Goal: Navigation & Orientation: Find specific page/section

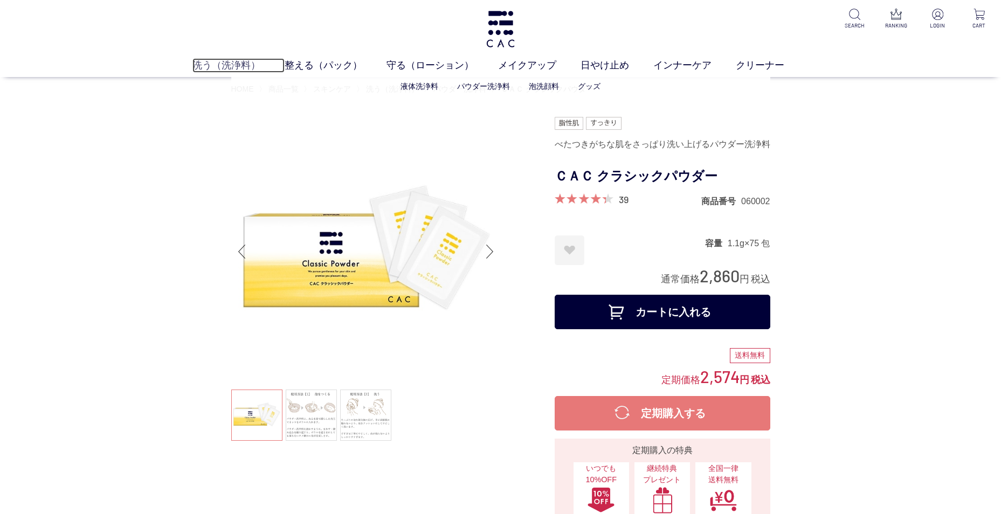
click at [235, 68] on link "洗う（洗浄料）" at bounding box center [238, 65] width 92 height 15
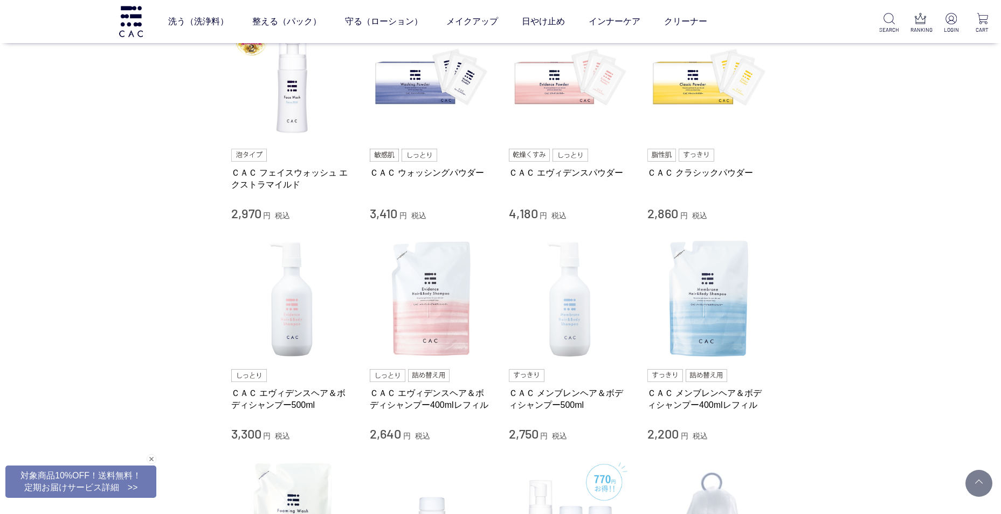
scroll to position [270, 0]
